Goal: Information Seeking & Learning: Learn about a topic

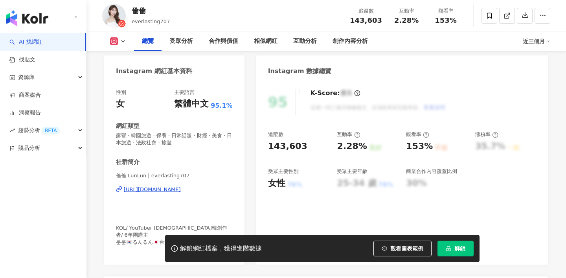
click at [160, 190] on div "[URL][DOMAIN_NAME]" at bounding box center [152, 189] width 57 height 7
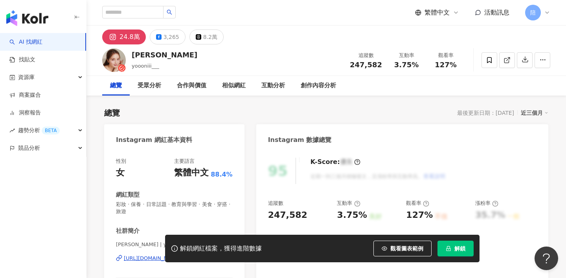
click at [132, 54] on div "佑妮" at bounding box center [165, 55] width 66 height 10
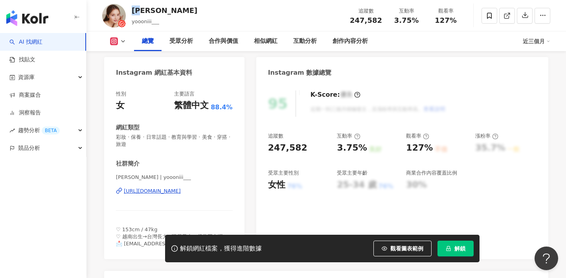
scroll to position [73, 0]
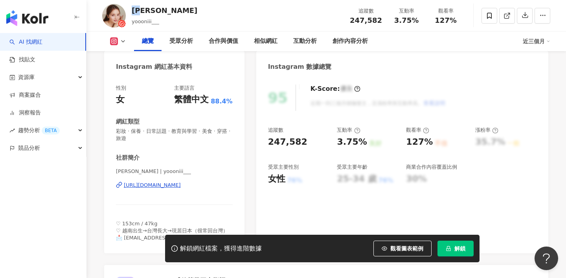
click at [158, 185] on div "https://www.instagram.com/yoooniii___/" at bounding box center [152, 185] width 57 height 7
